Goal: Transaction & Acquisition: Purchase product/service

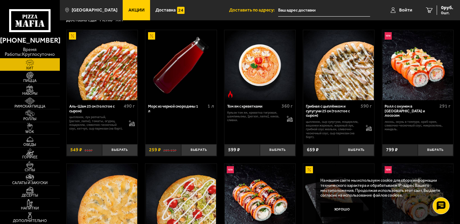
scroll to position [34, 0]
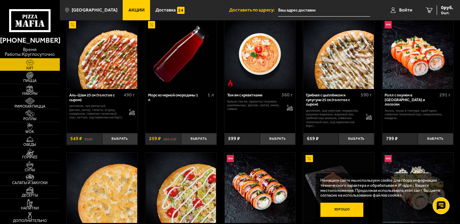
click at [346, 209] on button "Хорошо" at bounding box center [342, 210] width 43 height 15
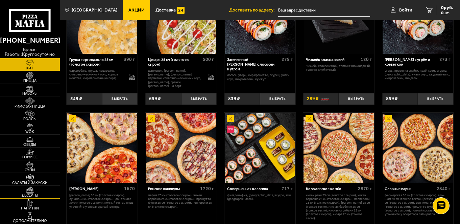
scroll to position [0, 0]
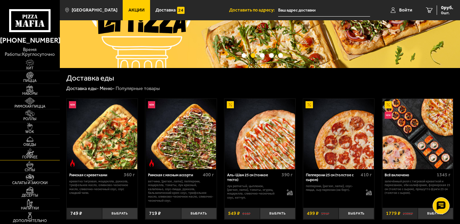
scroll to position [68, 0]
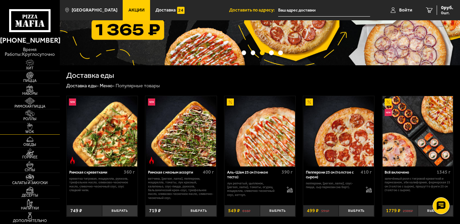
click at [39, 123] on img at bounding box center [30, 126] width 18 height 7
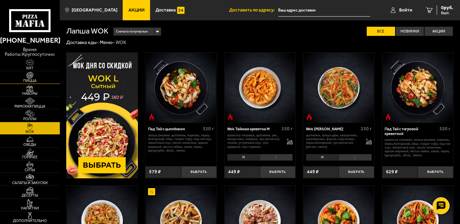
click at [24, 73] on img at bounding box center [30, 75] width 18 height 7
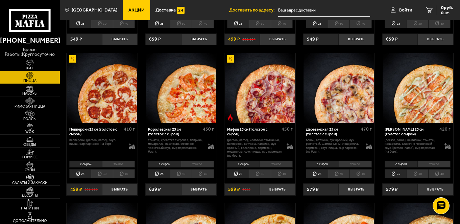
scroll to position [609, 0]
